Goal: Task Accomplishment & Management: Use online tool/utility

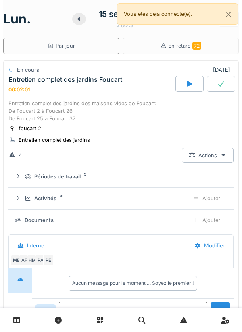
click at [13, 317] on icon at bounding box center [16, 319] width 7 height 7
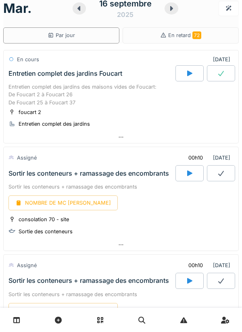
scroll to position [8, 0]
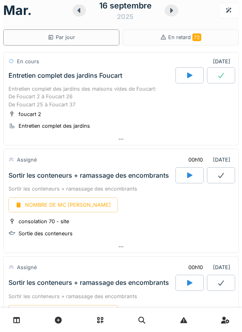
click at [234, 167] on div at bounding box center [205, 175] width 60 height 16
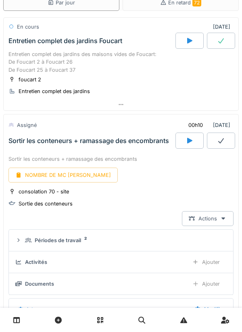
scroll to position [125, 0]
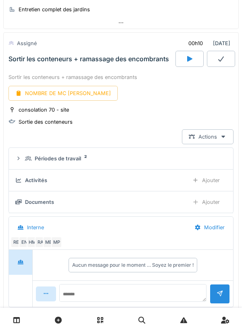
click at [232, 19] on div at bounding box center [121, 23] width 234 height 12
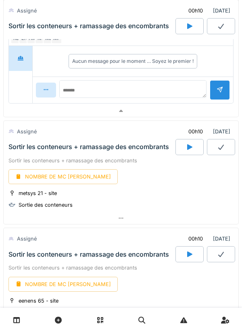
scroll to position [531, 0]
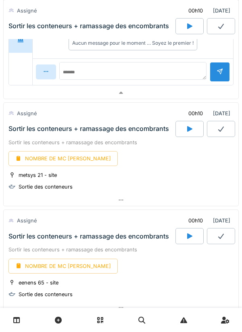
click at [192, 128] on icon at bounding box center [189, 129] width 8 height 6
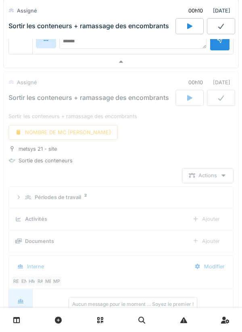
scroll to position [601, 0]
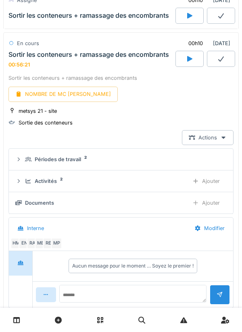
click at [191, 66] on div at bounding box center [189, 59] width 28 height 16
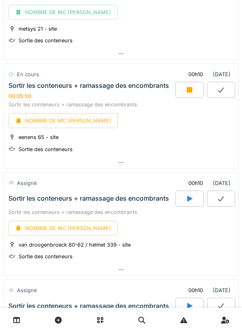
scroll to position [677, 0]
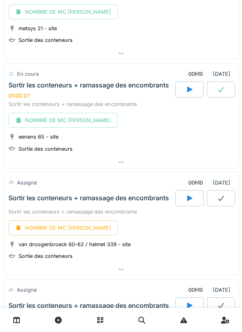
click at [187, 91] on icon at bounding box center [189, 90] width 5 height 6
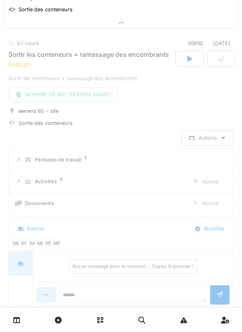
scroll to position [708, 0]
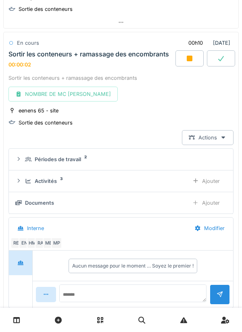
click at [193, 62] on div at bounding box center [189, 58] width 28 height 16
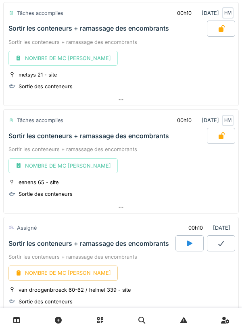
scroll to position [702, 0]
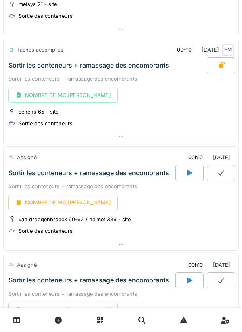
click at [186, 180] on div at bounding box center [189, 173] width 28 height 16
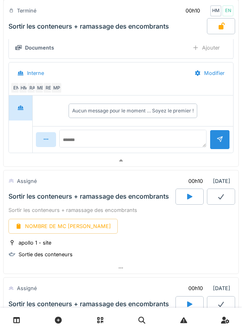
scroll to position [1017, 0]
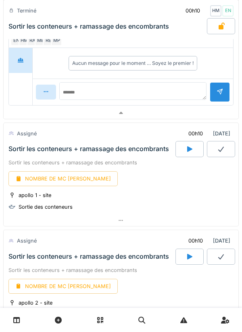
click at [184, 150] on div at bounding box center [189, 149] width 28 height 16
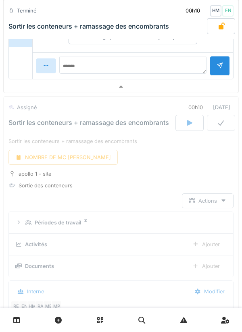
scroll to position [1108, 0]
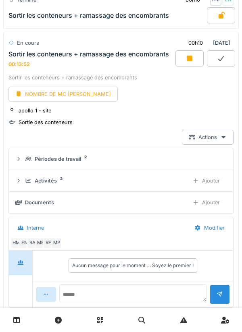
click at [196, 66] on div at bounding box center [189, 58] width 28 height 16
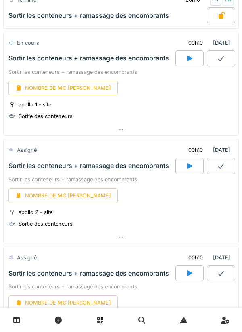
click at [193, 167] on icon at bounding box center [189, 166] width 8 height 6
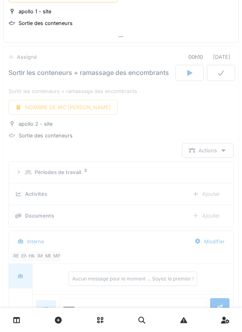
scroll to position [1215, 0]
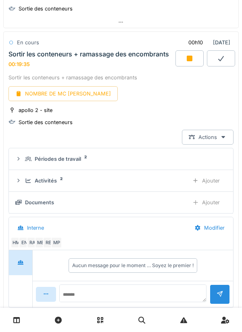
click at [188, 64] on div at bounding box center [189, 58] width 28 height 16
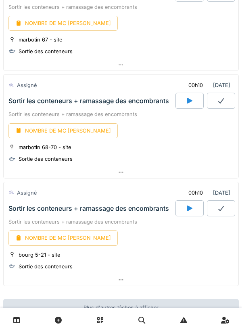
scroll to position [1547, 0]
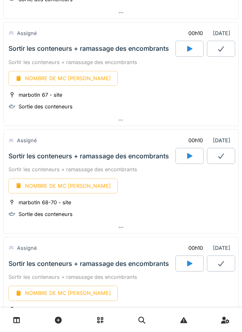
click at [192, 53] on div at bounding box center [189, 49] width 28 height 16
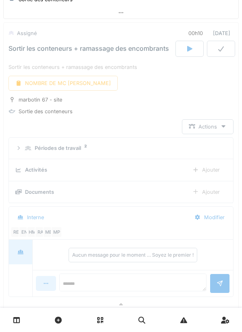
scroll to position [1537, 0]
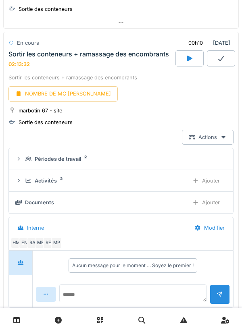
click at [194, 64] on div at bounding box center [189, 58] width 28 height 16
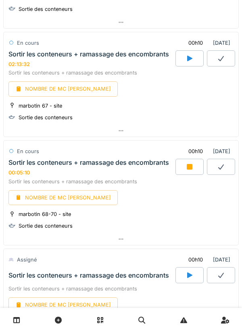
click at [184, 171] on div at bounding box center [189, 167] width 28 height 16
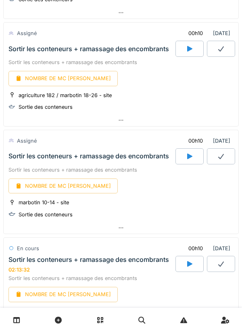
scroll to position [1319, 0]
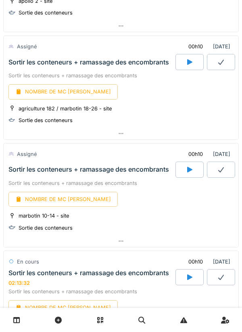
click at [194, 64] on div at bounding box center [189, 62] width 28 height 16
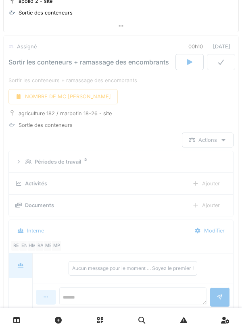
scroll to position [1323, 0]
